Goal: Information Seeking & Learning: Learn about a topic

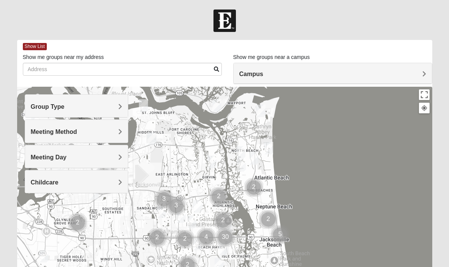
click at [71, 112] on div "Group Type" at bounding box center [76, 106] width 103 height 22
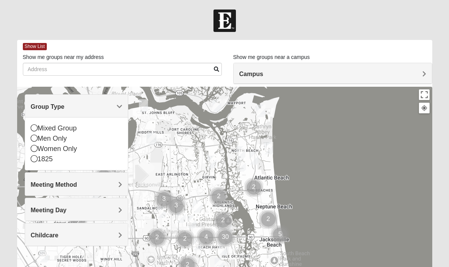
click at [31, 138] on icon at bounding box center [34, 138] width 7 height 7
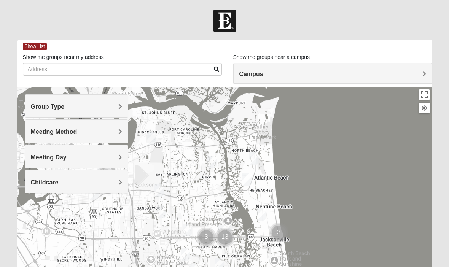
click at [54, 125] on div "Meeting Method" at bounding box center [76, 131] width 103 height 22
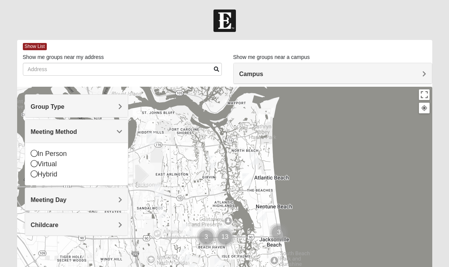
click at [33, 151] on icon at bounding box center [34, 153] width 7 height 7
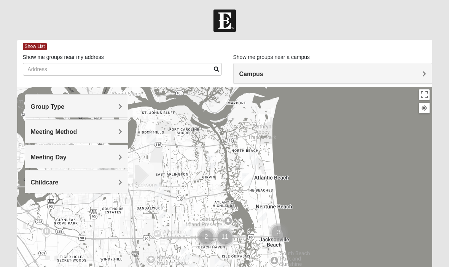
click at [54, 157] on span "Meeting Day" at bounding box center [49, 157] width 36 height 6
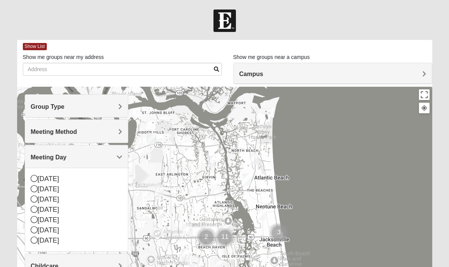
click at [31, 190] on icon at bounding box center [34, 188] width 7 height 7
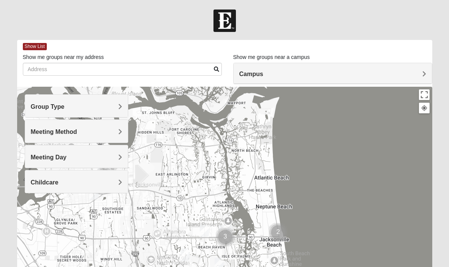
click at [93, 155] on h4 "Meeting Day" at bounding box center [77, 157] width 92 height 7
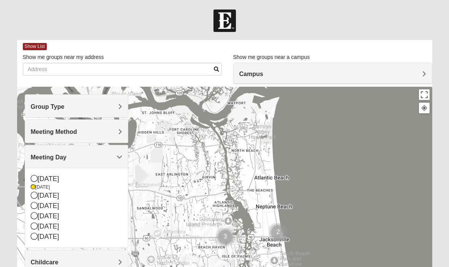
click at [35, 198] on icon at bounding box center [34, 195] width 7 height 7
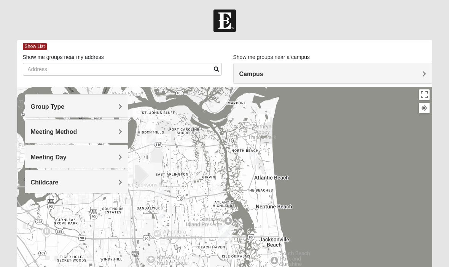
click at [114, 157] on h4 "Meeting Day" at bounding box center [77, 157] width 92 height 7
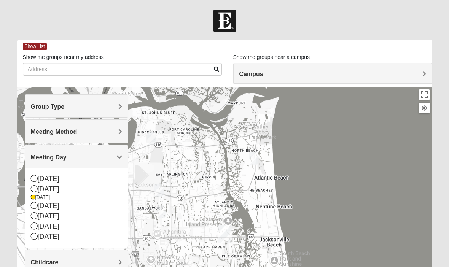
click at [339, 186] on div at bounding box center [224, 239] width 415 height 304
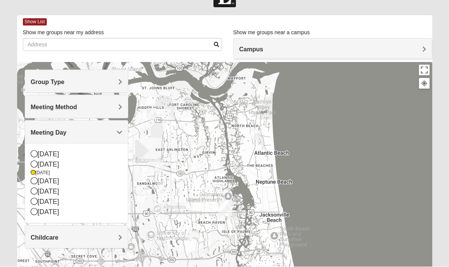
click at [329, 234] on div at bounding box center [224, 214] width 415 height 304
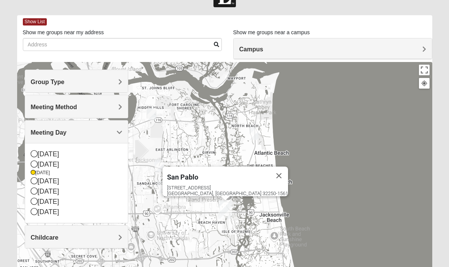
click at [216, 185] on div "[STREET_ADDRESS]" at bounding box center [227, 190] width 121 height 11
click at [220, 185] on div "[STREET_ADDRESS]" at bounding box center [227, 190] width 121 height 11
click at [223, 190] on div "[STREET_ADDRESS]" at bounding box center [227, 190] width 121 height 11
click at [59, 238] on span "Childcare" at bounding box center [45, 237] width 28 height 6
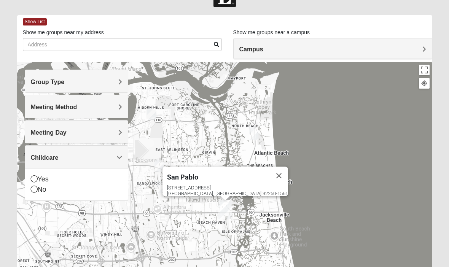
scroll to position [24, 0]
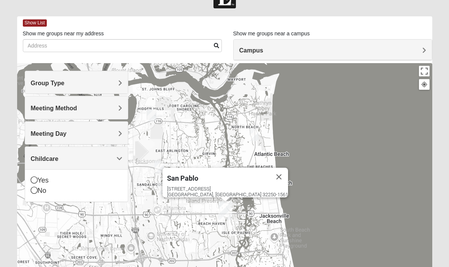
click at [32, 194] on div "No" at bounding box center [77, 191] width 92 height 10
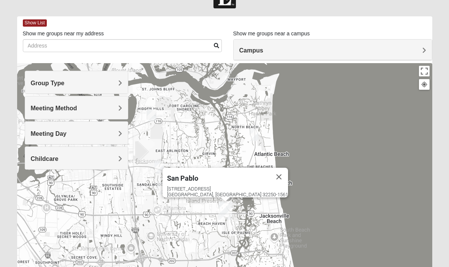
click at [270, 172] on button "Close" at bounding box center [279, 177] width 18 height 18
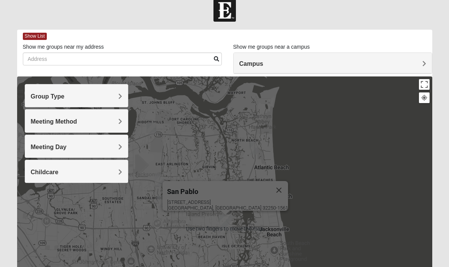
scroll to position [5, 0]
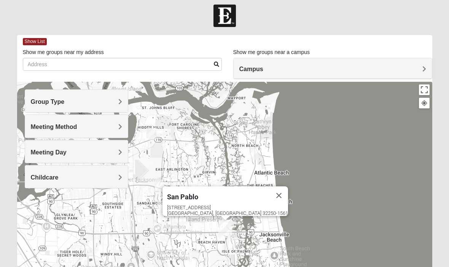
click at [67, 149] on span "Meeting Day" at bounding box center [49, 152] width 36 height 6
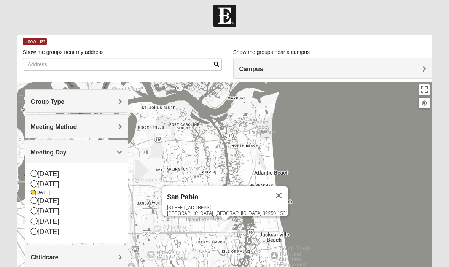
click at [31, 199] on icon at bounding box center [34, 200] width 7 height 7
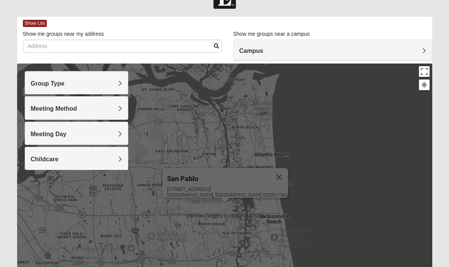
scroll to position [22, 0]
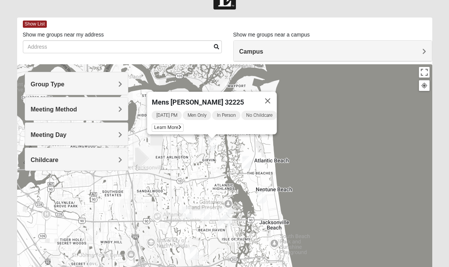
click at [273, 95] on button "Close" at bounding box center [268, 101] width 18 height 18
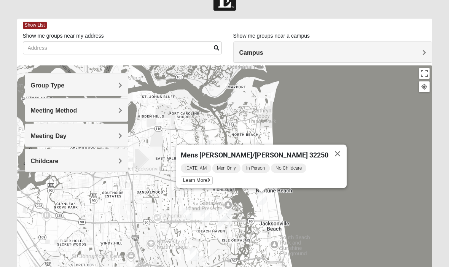
scroll to position [24, 0]
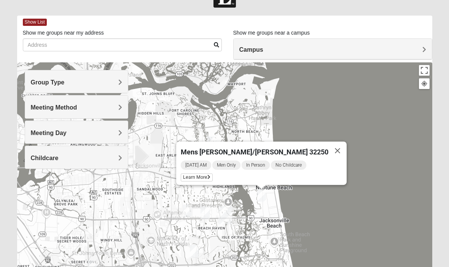
click at [213, 177] on span "Learn More" at bounding box center [197, 177] width 32 height 8
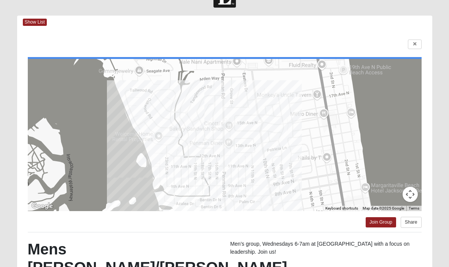
click at [46, 196] on div at bounding box center [225, 135] width 394 height 152
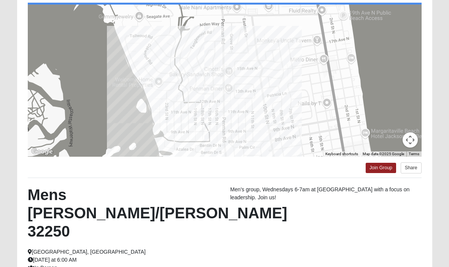
scroll to position [0, 0]
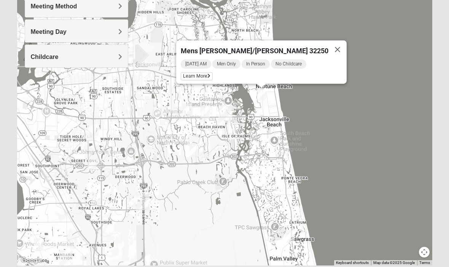
click at [328, 52] on button "Close" at bounding box center [337, 49] width 18 height 18
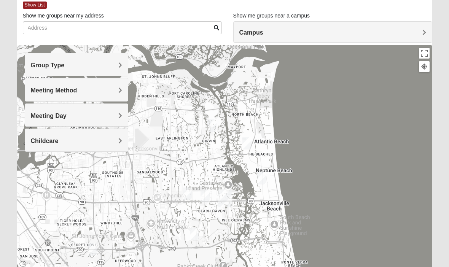
scroll to position [41, 0]
click at [123, 111] on div "Meeting Day" at bounding box center [76, 115] width 103 height 22
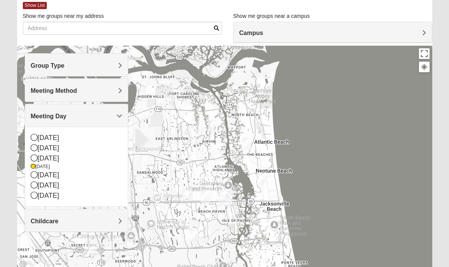
click at [34, 170] on div "[DATE]" at bounding box center [77, 175] width 92 height 10
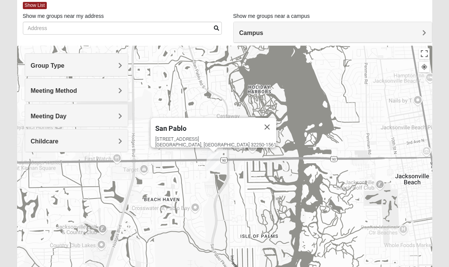
click at [258, 123] on button "Close" at bounding box center [267, 127] width 18 height 18
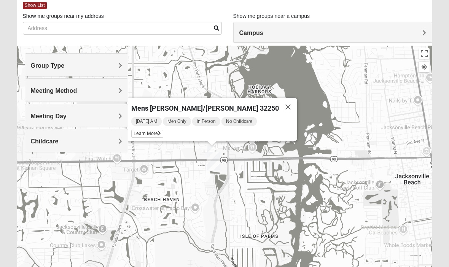
click at [168, 129] on div "[DATE] AM Men Only In Person No Childcare Learn More" at bounding box center [214, 128] width 166 height 25
click at [163, 137] on span "Learn More" at bounding box center [147, 134] width 32 height 8
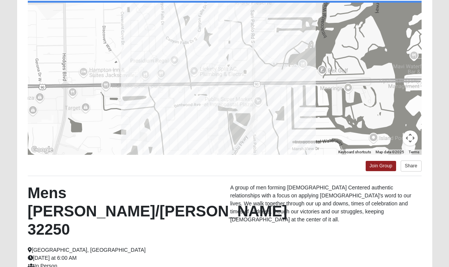
scroll to position [116, 0]
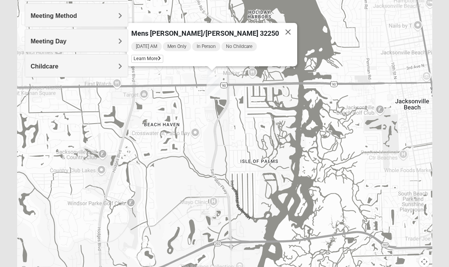
click at [279, 33] on button "Close" at bounding box center [288, 32] width 18 height 18
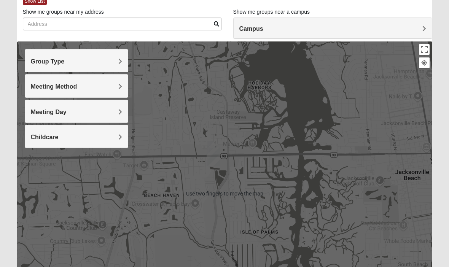
scroll to position [44, 0]
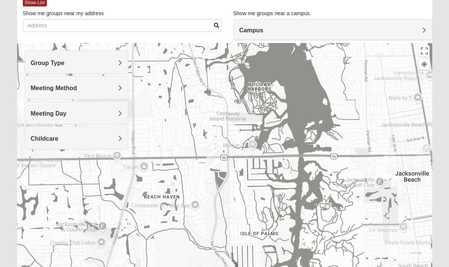
click at [113, 118] on div "Meeting Day" at bounding box center [76, 113] width 103 height 22
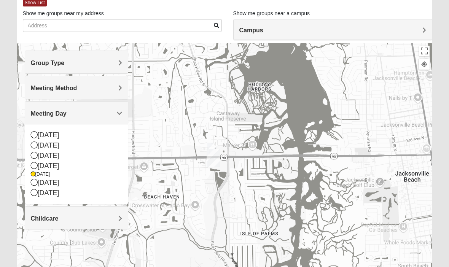
click at [32, 180] on icon at bounding box center [34, 182] width 7 height 7
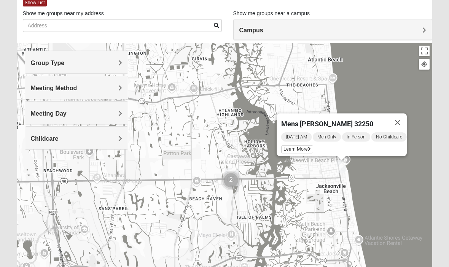
click at [303, 146] on span "Learn More" at bounding box center [297, 149] width 32 height 8
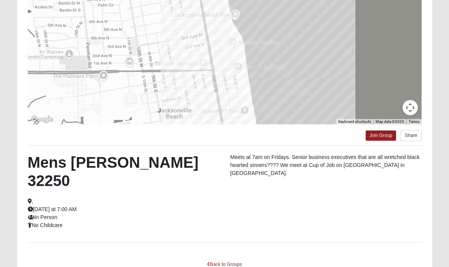
scroll to position [111, 0]
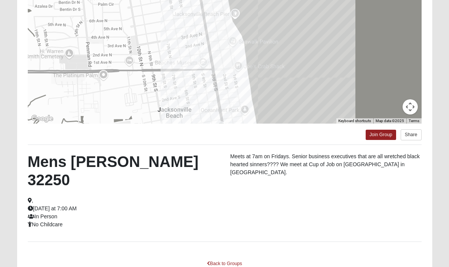
click at [218, 258] on link "Back to Groups" at bounding box center [224, 264] width 45 height 12
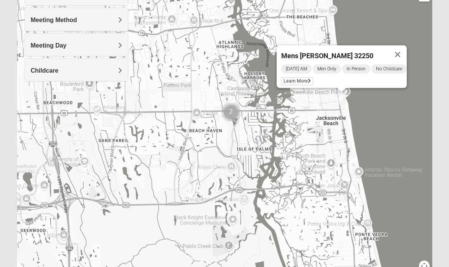
click at [395, 62] on button "Close" at bounding box center [397, 54] width 18 height 18
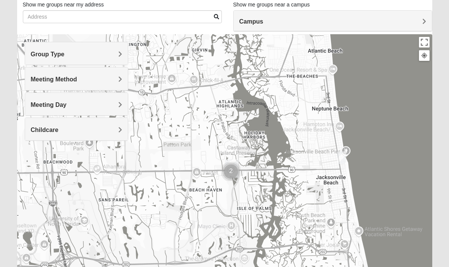
scroll to position [51, 0]
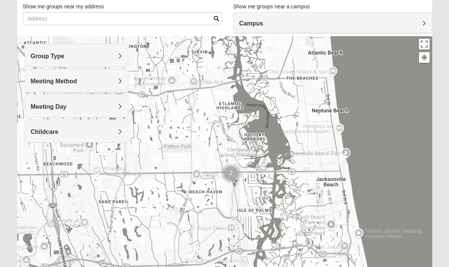
click at [118, 112] on div "Meeting Day" at bounding box center [76, 106] width 103 height 22
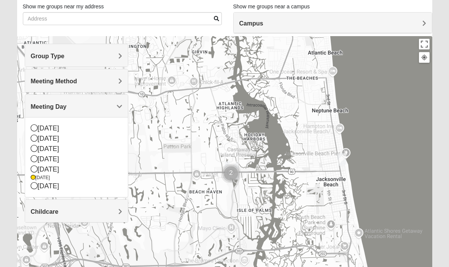
click at [31, 135] on icon at bounding box center [34, 138] width 7 height 7
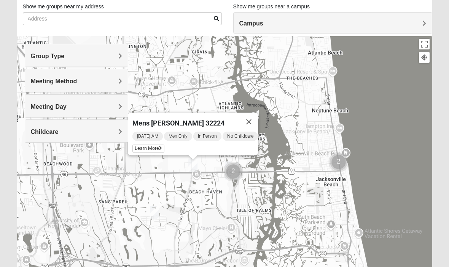
click at [148, 143] on div "[DATE] AM Men Only In Person No Childcare Learn More" at bounding box center [194, 143] width 125 height 24
click at [152, 152] on span "Learn More" at bounding box center [148, 148] width 32 height 8
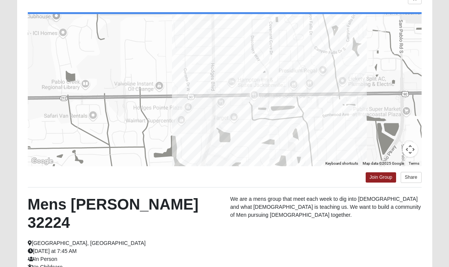
scroll to position [0, 0]
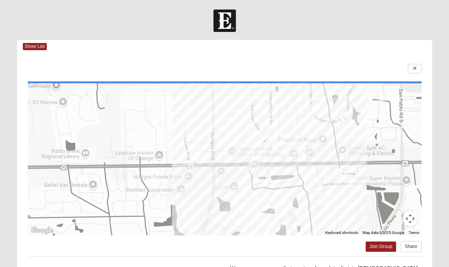
click at [35, 45] on span "Show List" at bounding box center [35, 46] width 24 height 7
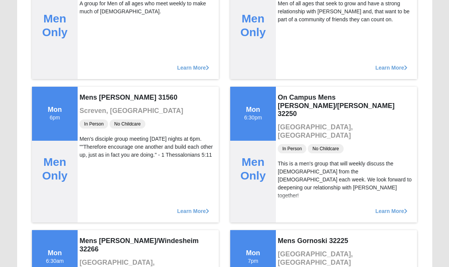
scroll to position [440, 0]
click at [392, 207] on span "Learn More" at bounding box center [391, 207] width 32 height 0
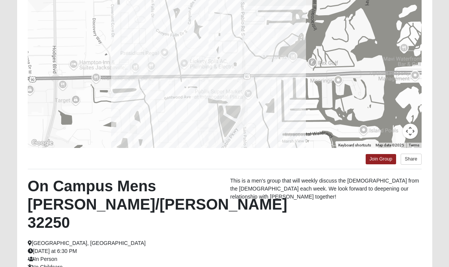
scroll to position [0, 0]
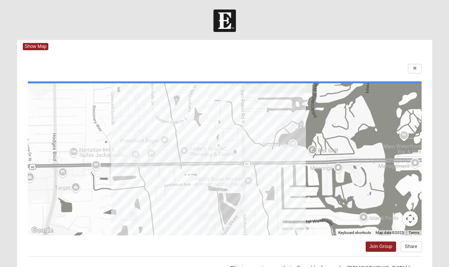
click at [33, 46] on span "Show Map" at bounding box center [36, 46] width 26 height 7
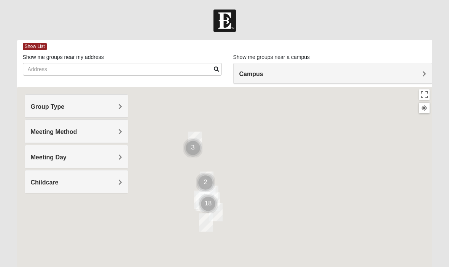
click at [33, 47] on span "Show List" at bounding box center [35, 46] width 24 height 7
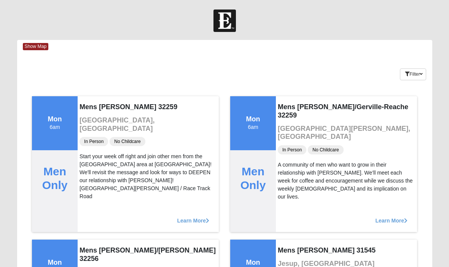
click at [35, 52] on div "Show Map" at bounding box center [227, 46] width 409 height 13
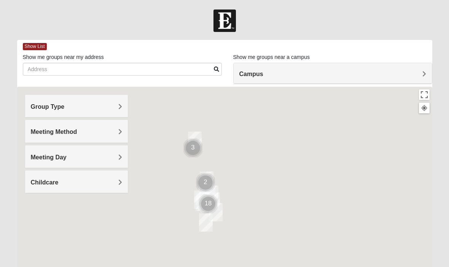
click at [117, 158] on h4 "Meeting Day" at bounding box center [77, 157] width 92 height 7
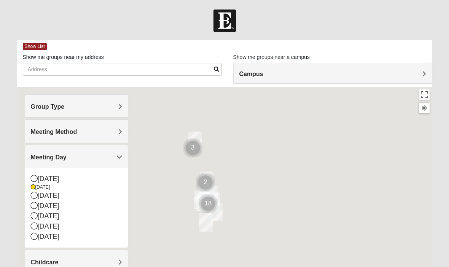
click at [35, 193] on icon at bounding box center [34, 195] width 7 height 7
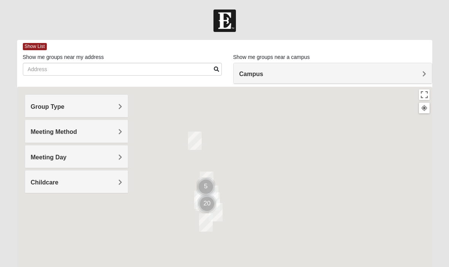
click at [32, 45] on span "Show List" at bounding box center [35, 46] width 24 height 7
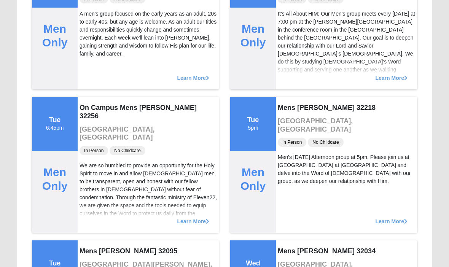
scroll to position [430, 0]
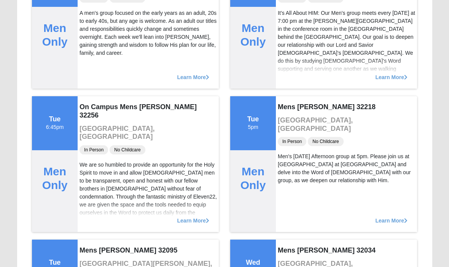
click at [185, 217] on span "Learn More" at bounding box center [193, 217] width 32 height 0
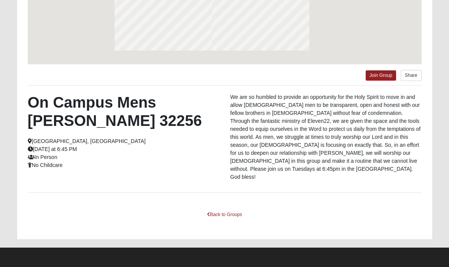
click at [198, 223] on div "To navigate the map with touch gestures double-tap and hold your finger on the …" at bounding box center [224, 60] width 415 height 357
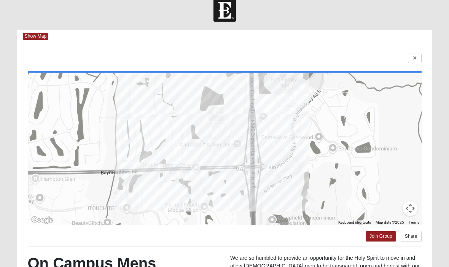
scroll to position [0, 0]
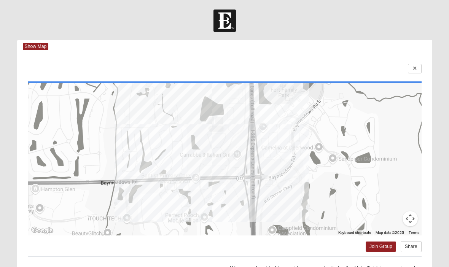
click at [35, 44] on span "Show Map" at bounding box center [36, 46] width 26 height 7
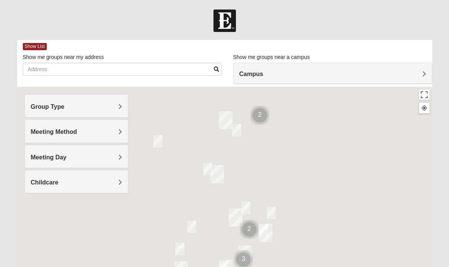
click at [37, 47] on span "Show List" at bounding box center [35, 46] width 24 height 7
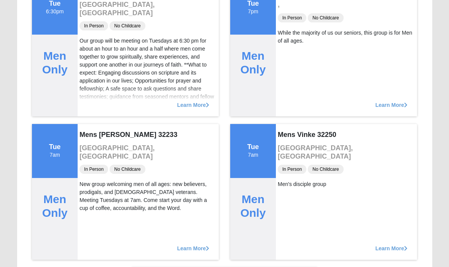
scroll to position [1549, 0]
click at [375, 244] on span "Learn More" at bounding box center [391, 244] width 32 height 0
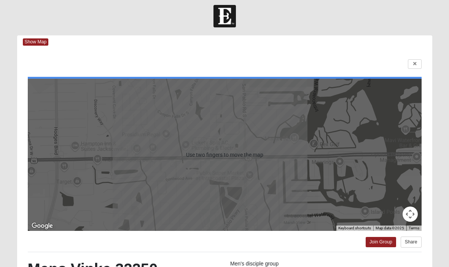
scroll to position [0, 0]
